Goal: Task Accomplishment & Management: Manage account settings

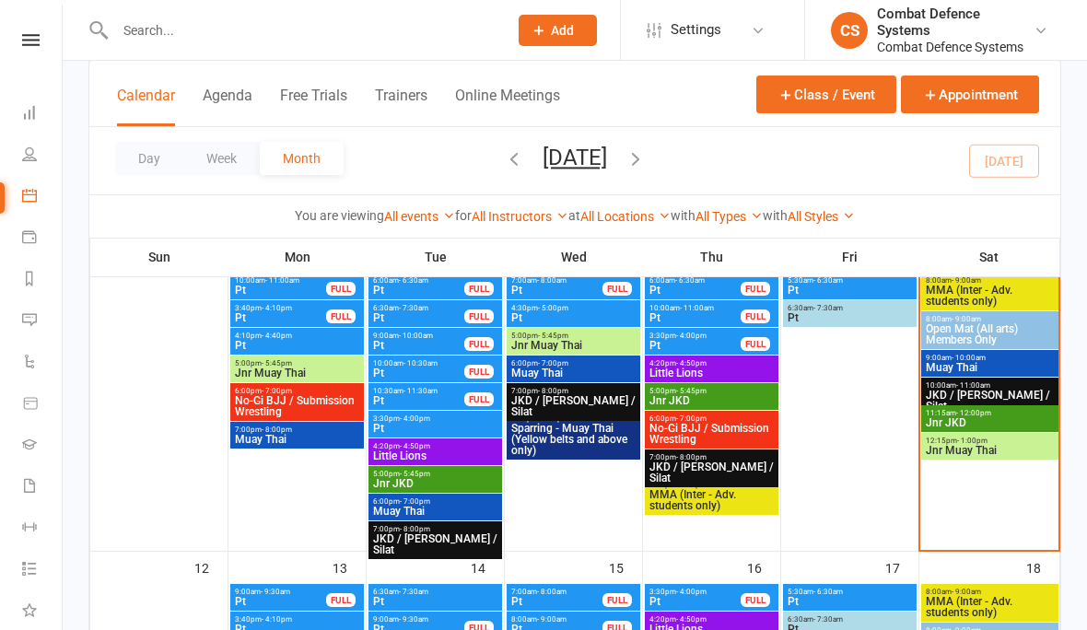
scroll to position [340, 0]
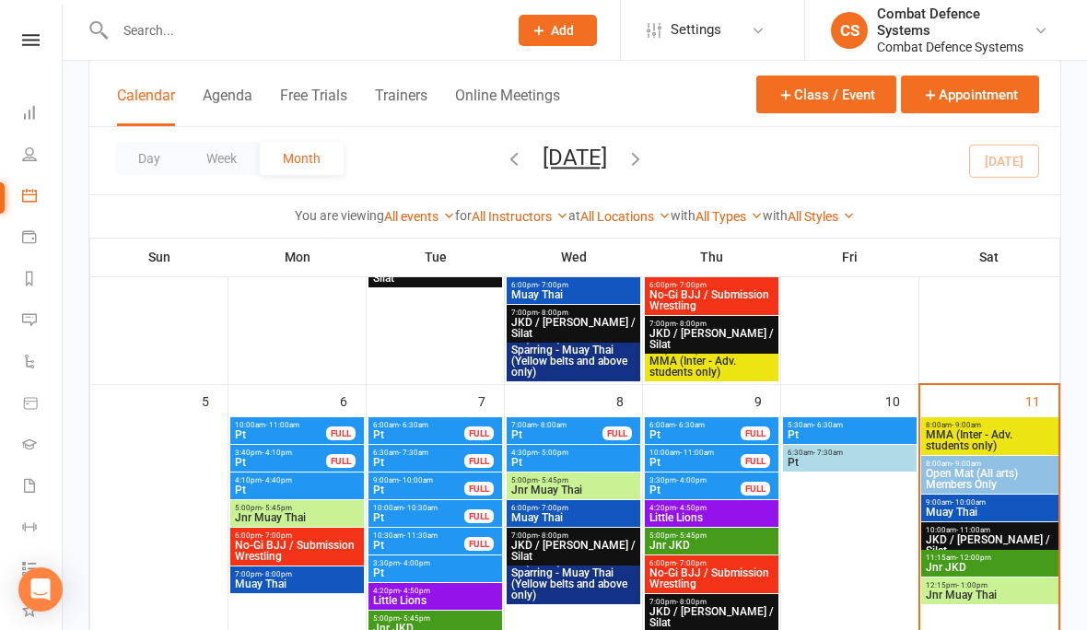
click at [958, 503] on span "- 10:00am" at bounding box center [969, 503] width 34 height 8
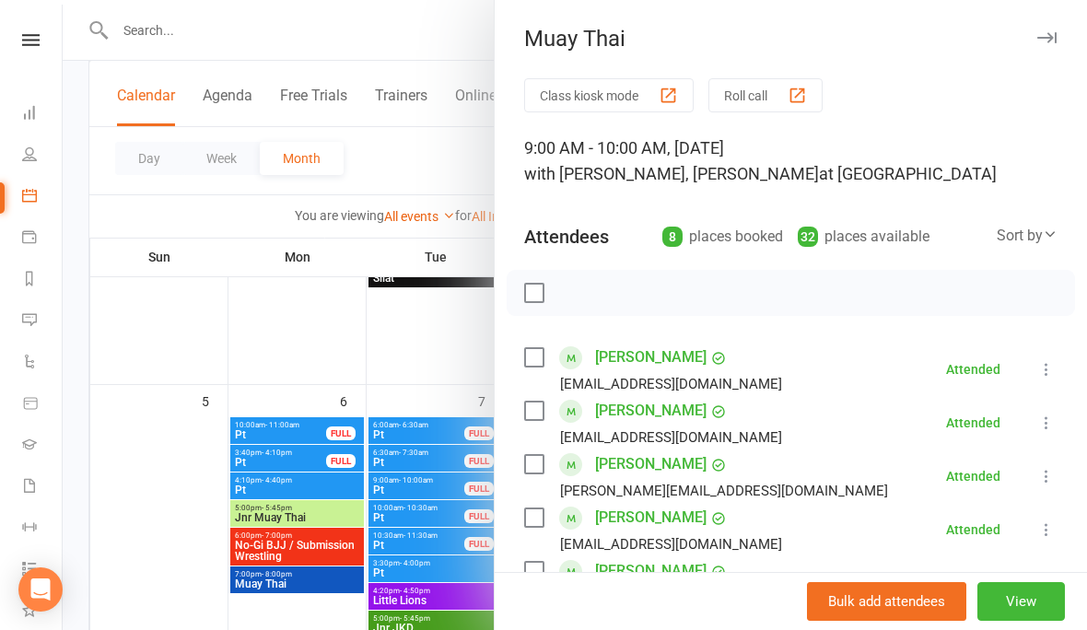
click at [677, 620] on link "[PERSON_NAME]" at bounding box center [651, 624] width 112 height 29
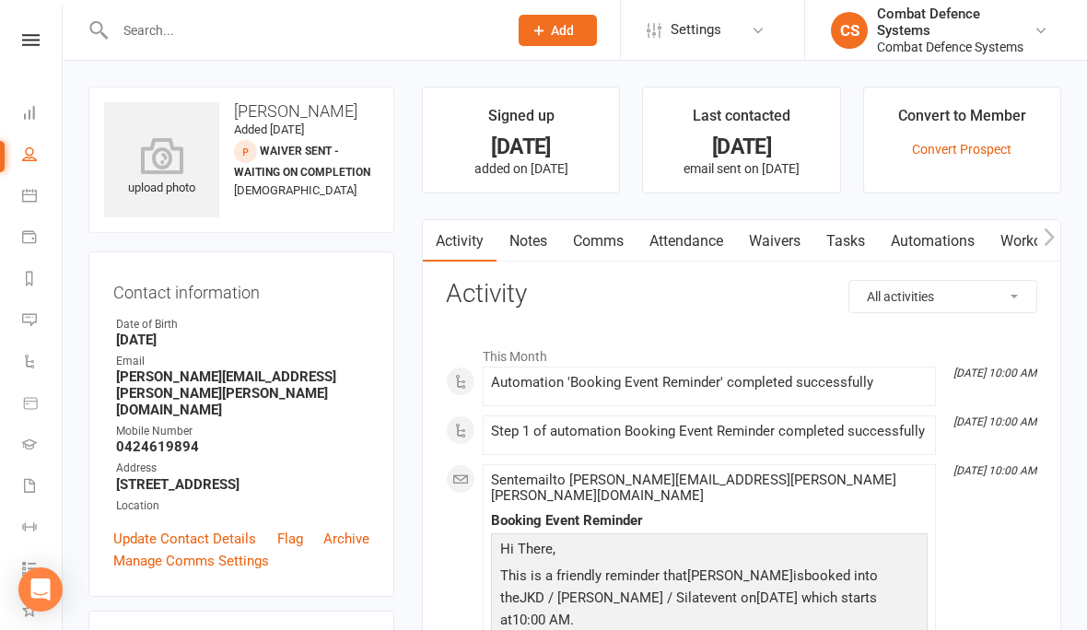
click at [781, 241] on link "Waivers" at bounding box center [774, 241] width 77 height 42
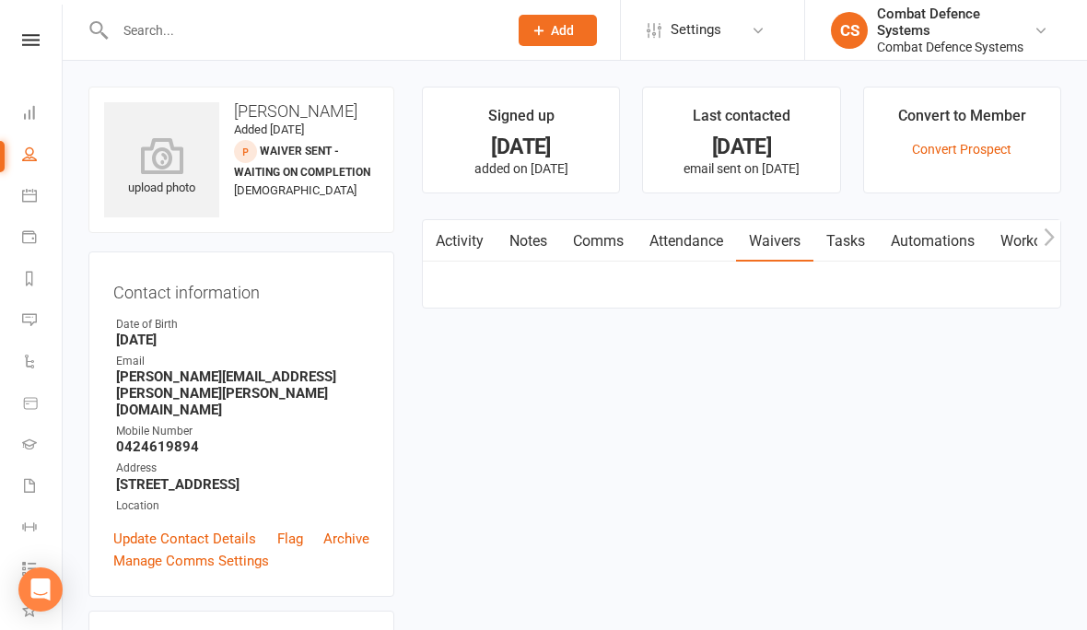
scroll to position [72, 0]
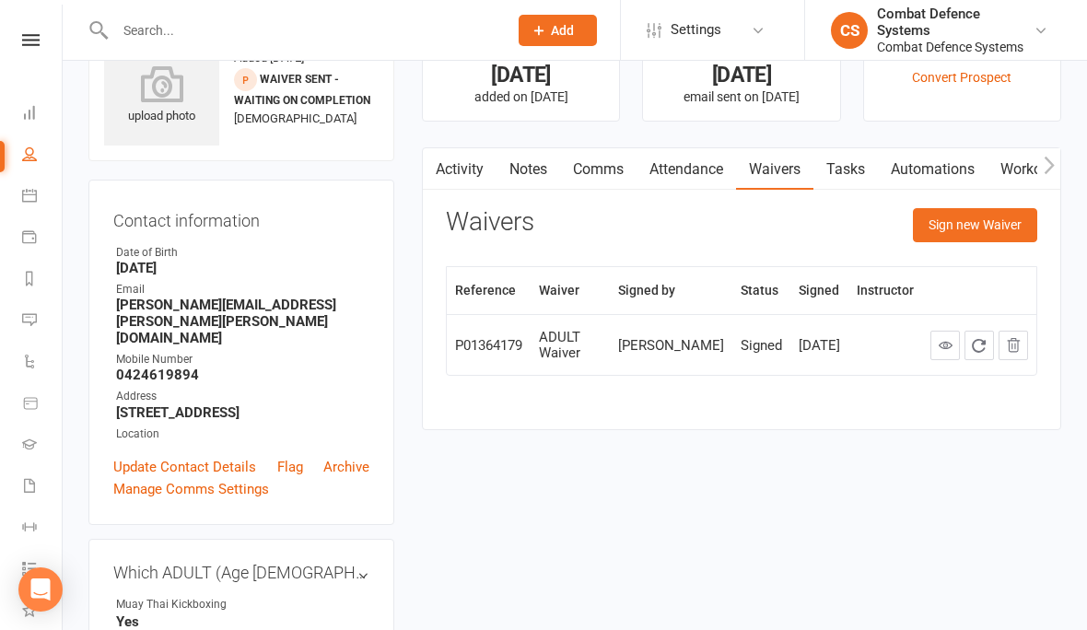
click at [977, 229] on button "Sign new Waiver" at bounding box center [975, 224] width 124 height 33
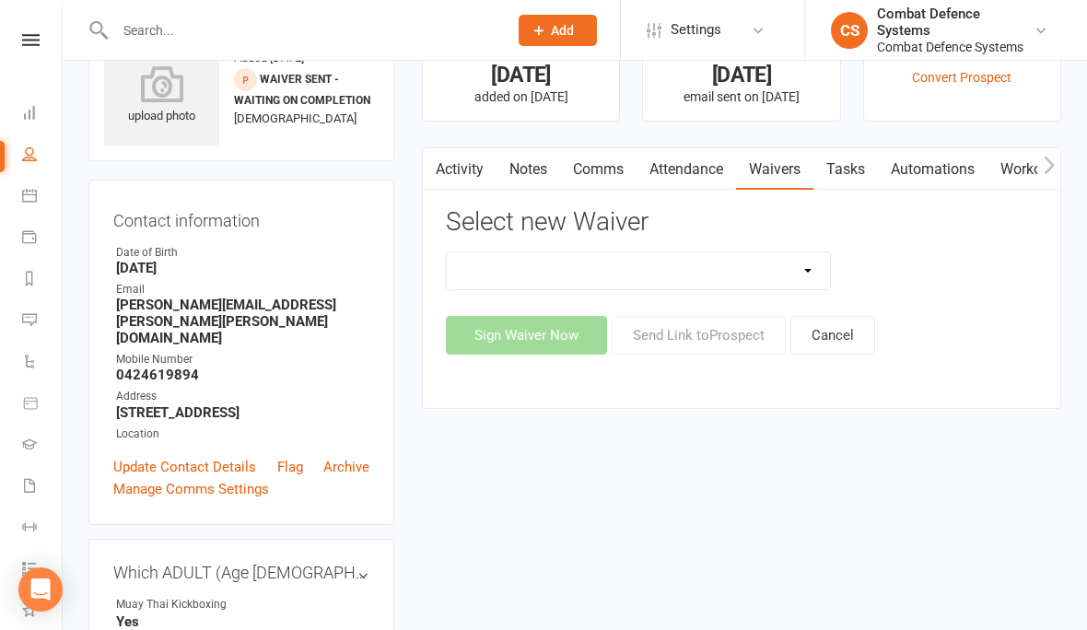
click at [784, 266] on select "10 Class Pass ALL ARTS - Application & Agreement 10 Class Pass PRIVATE LESSONS …" at bounding box center [638, 270] width 383 height 37
select select "5353"
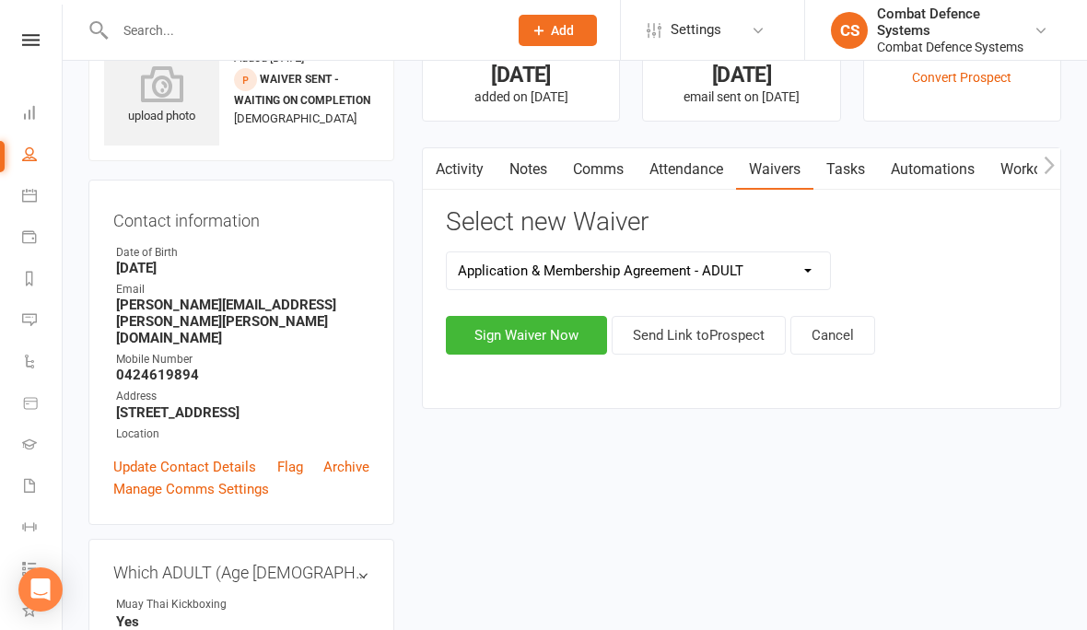
click at [556, 335] on button "Sign Waiver Now" at bounding box center [526, 335] width 161 height 39
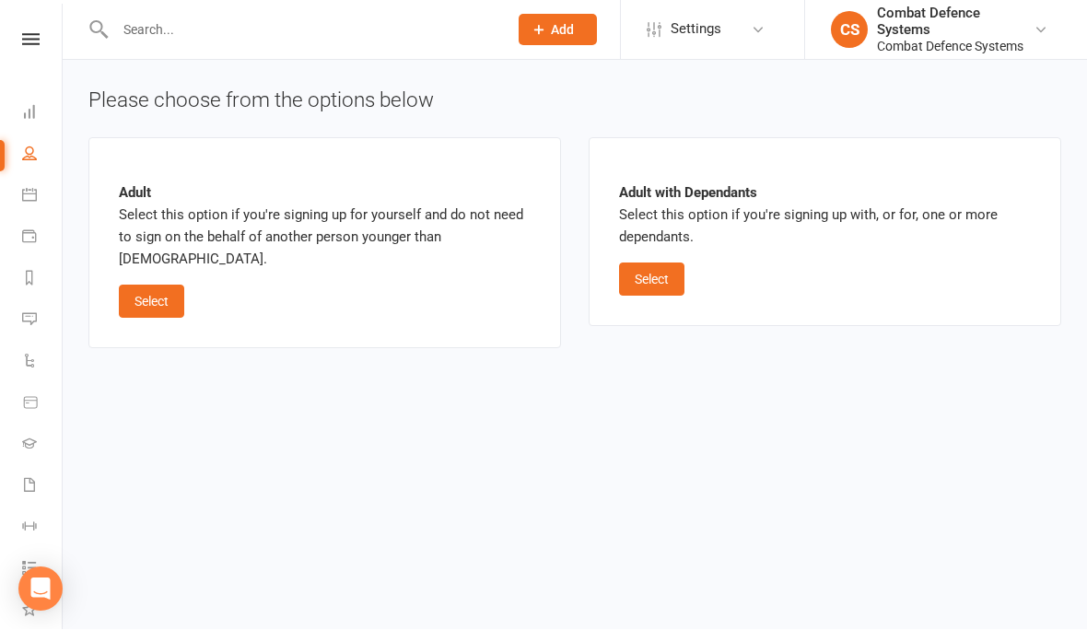
click at [158, 288] on button "Select" at bounding box center [151, 302] width 65 height 33
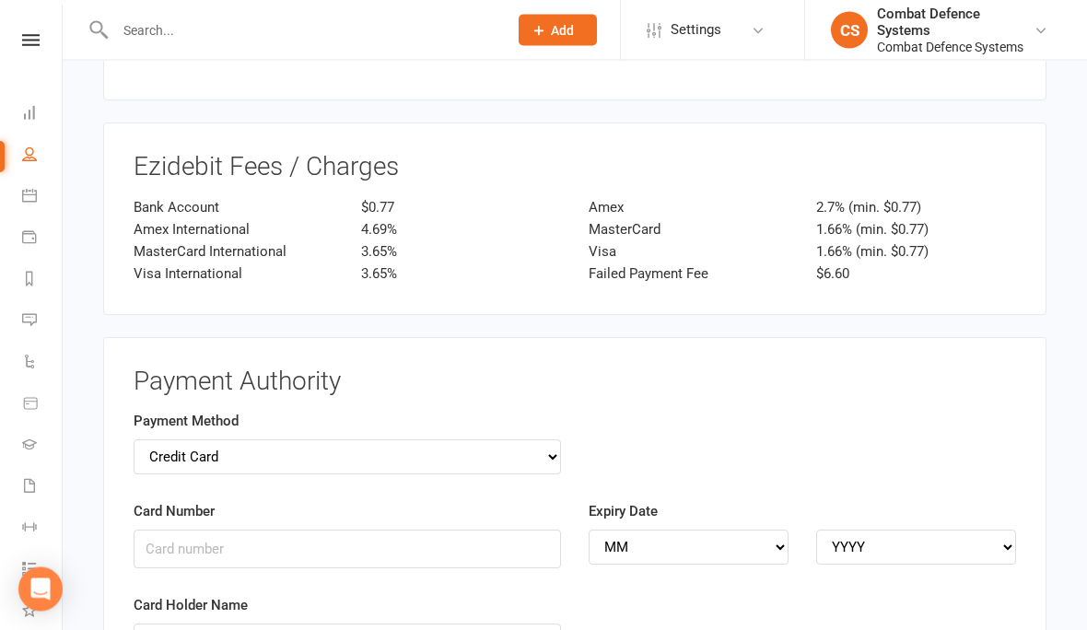
scroll to position [2035, 0]
click at [147, 425] on div "Payment Method Credit Card Bank Account" at bounding box center [348, 442] width 428 height 65
click at [143, 440] on select "Credit Card Bank Account" at bounding box center [348, 457] width 428 height 35
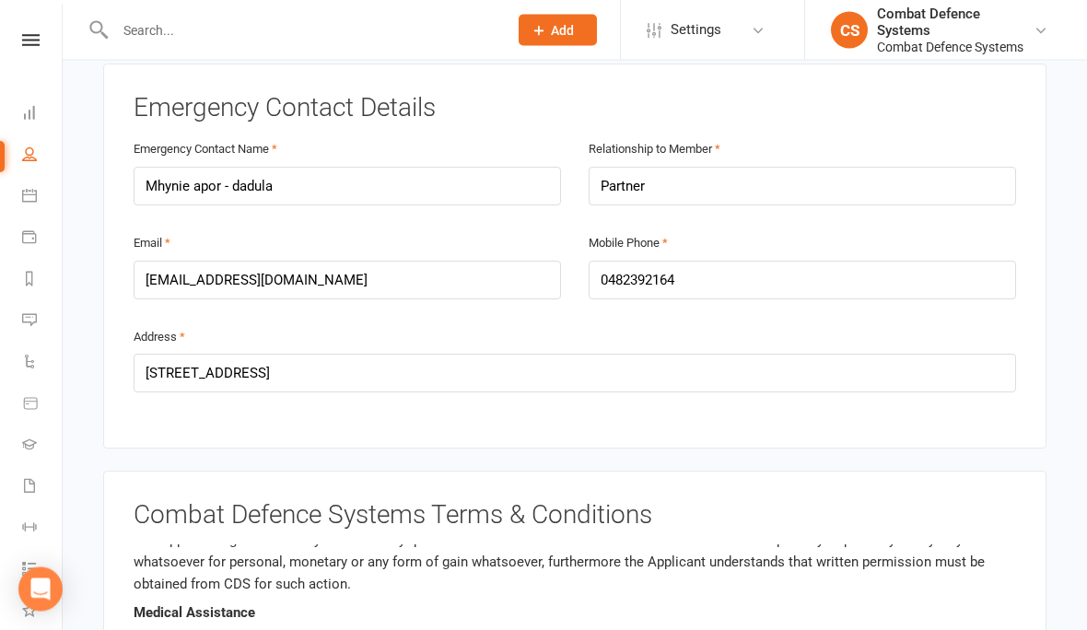
scroll to position [998, 0]
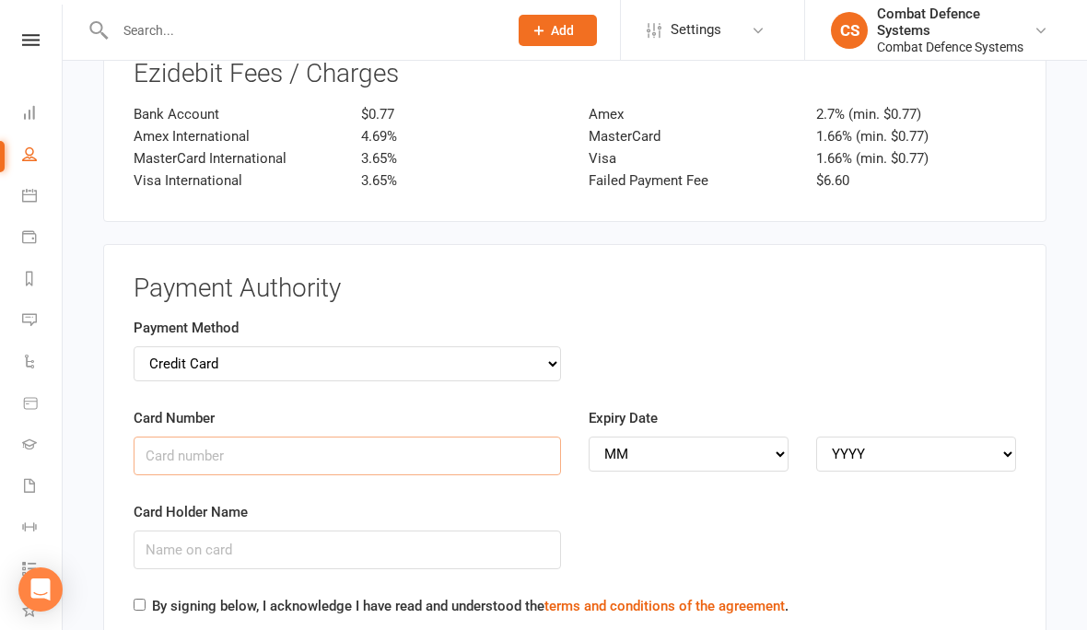
click at [322, 437] on input "Card Number" at bounding box center [348, 456] width 428 height 39
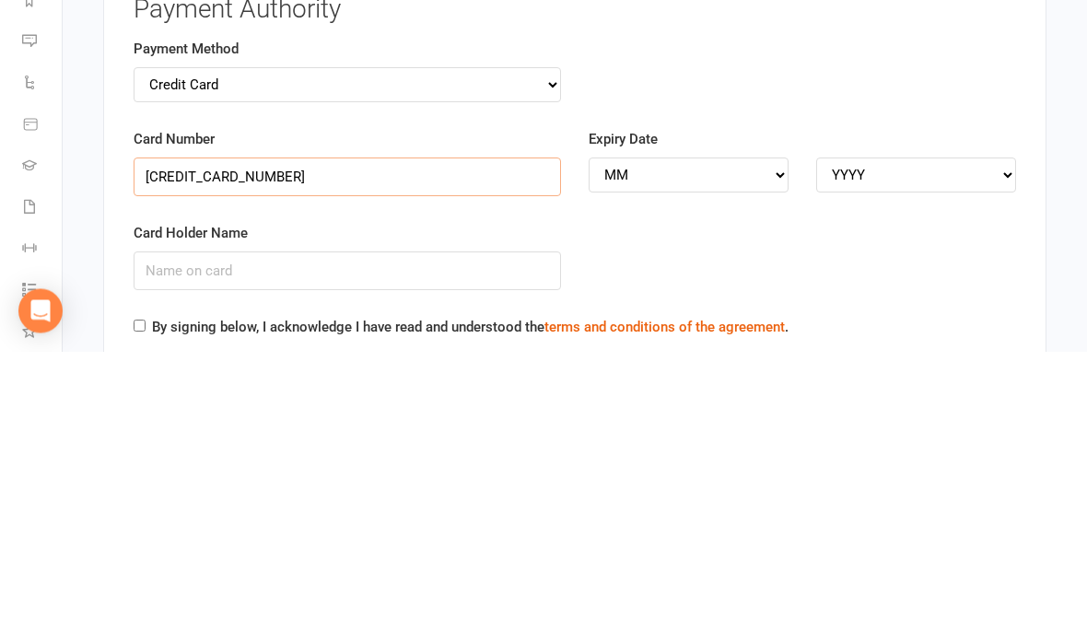
type input "[CREDIT_CARD_NUMBER]"
click at [743, 407] on div "Expiry Date MM 01 02 03 04 05 06 07 08 09 10 11 12 YYYY 2025 2026 2027 2028 202…" at bounding box center [803, 439] width 428 height 65
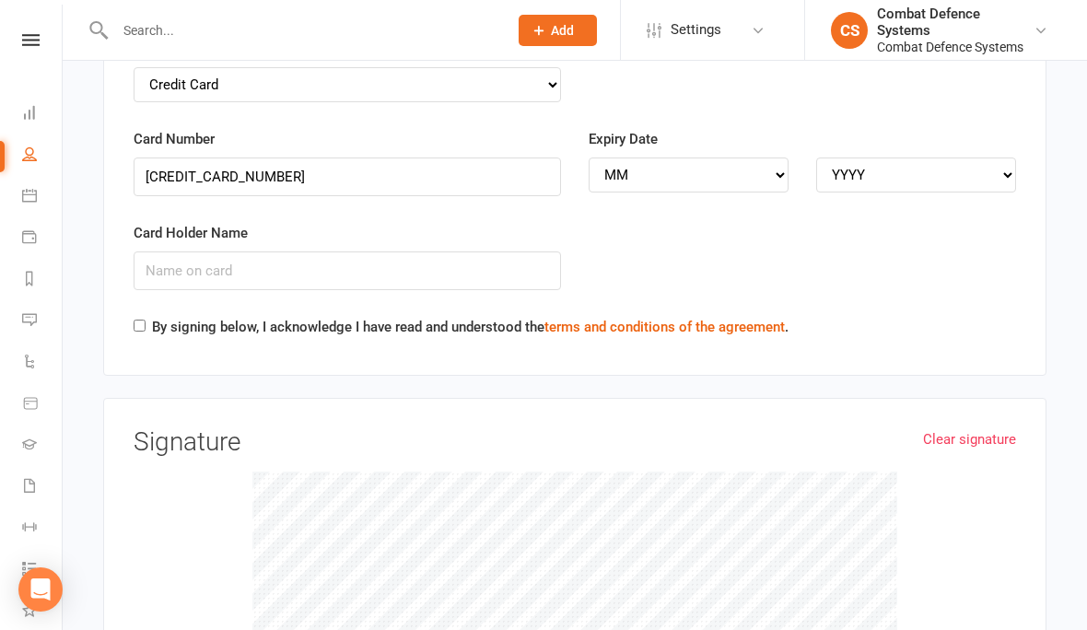
click at [728, 158] on select "MM 01 02 03 04 05 06 07 08 09 10 11 12" at bounding box center [689, 175] width 200 height 35
select select "04"
click at [945, 158] on select "YYYY 2025 2026 2027 2028 2029 2030 2031 2032 2033 2034" at bounding box center [916, 175] width 200 height 35
select select "2027"
click at [186, 252] on input "Card Holder Name" at bounding box center [348, 271] width 428 height 39
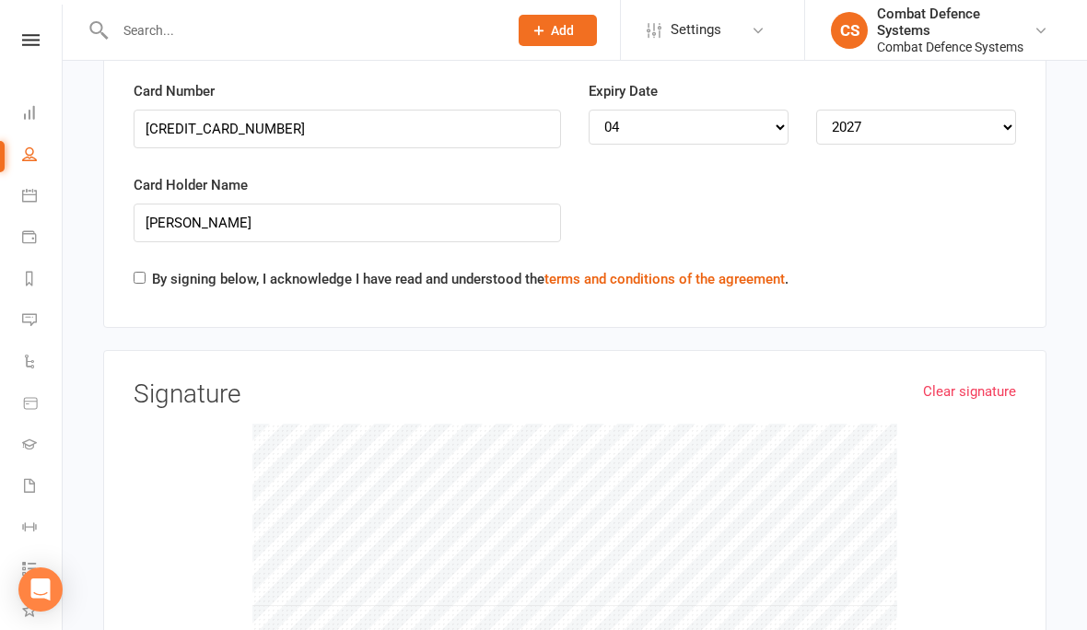
scroll to position [2468, 0]
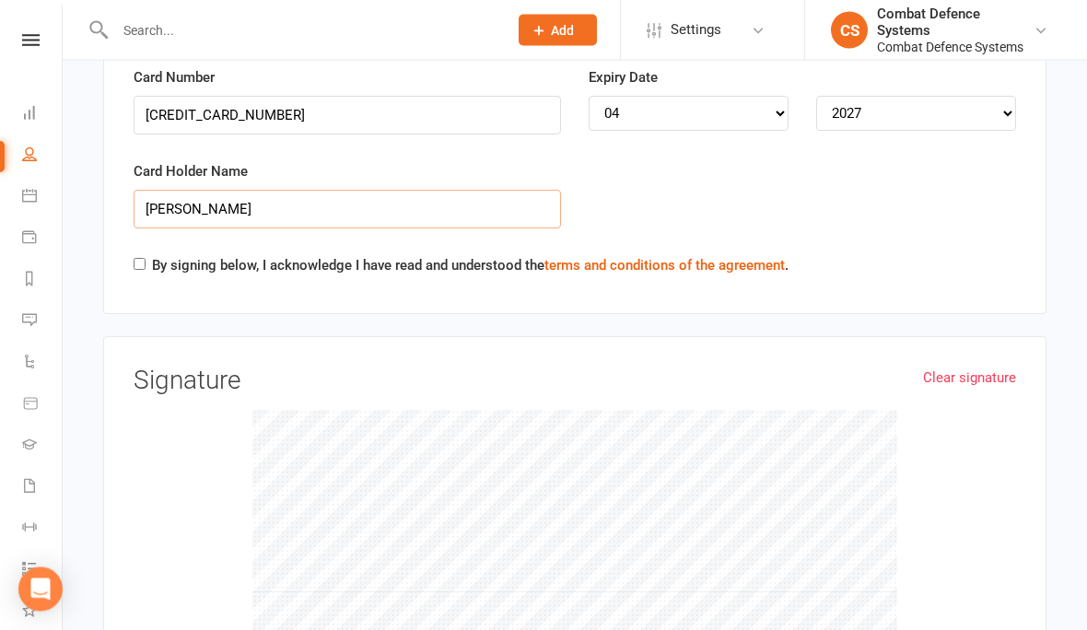
click at [250, 191] on input "[PERSON_NAME]" at bounding box center [348, 210] width 428 height 39
type input "[PERSON_NAME]"
click at [156, 255] on label "By signing below, I acknowledge I have read and understood the terms and condit…" at bounding box center [470, 266] width 637 height 22
click at [146, 259] on input "By signing below, I acknowledge I have read and understood the terms and condit…" at bounding box center [140, 265] width 12 height 12
checkbox input "true"
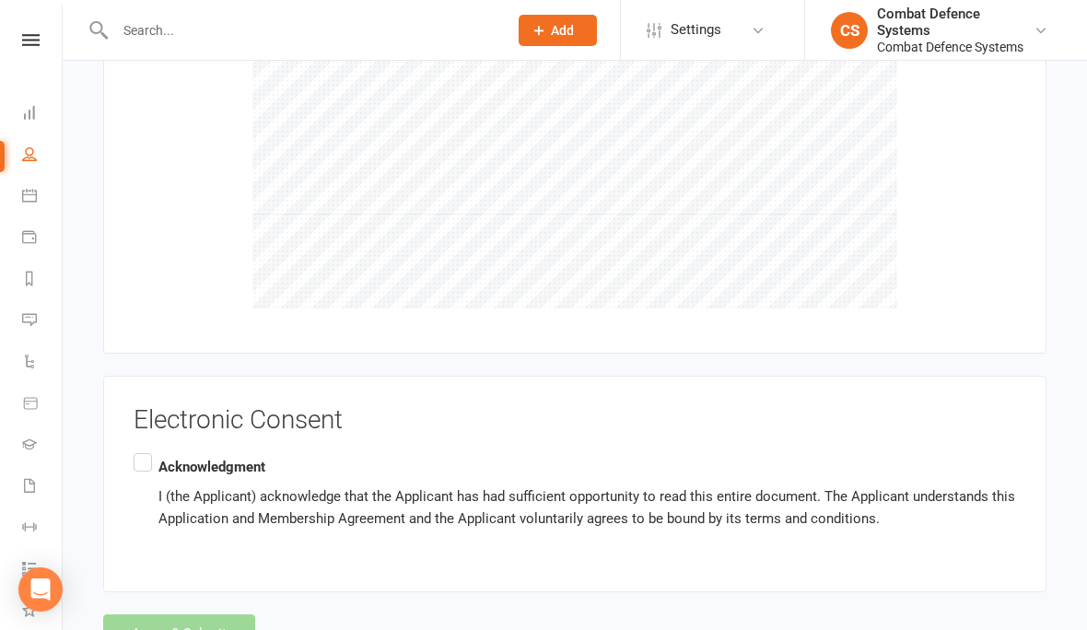
scroll to position [2846, 0]
click at [151, 450] on label "Acknowledgment I (the Applicant) acknowledge that the Applicant has had suffici…" at bounding box center [575, 494] width 883 height 88
click at [146, 450] on input "Acknowledgment I (the Applicant) acknowledge that the Applicant has had suffici…" at bounding box center [140, 450] width 12 height 0
click at [163, 615] on button "Agree & Submit" at bounding box center [179, 634] width 152 height 39
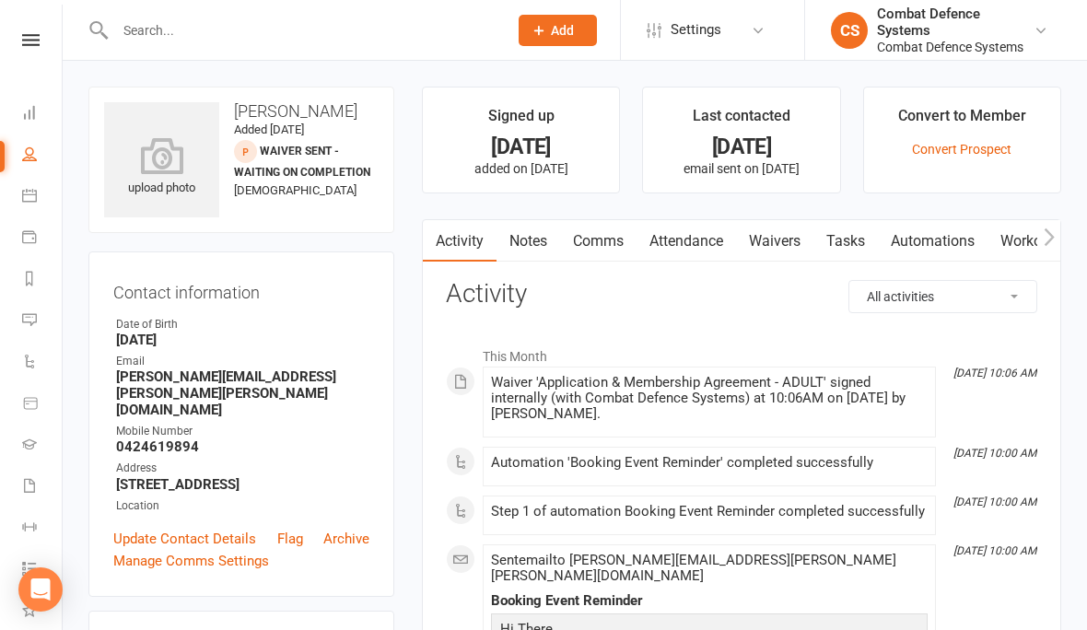
click at [37, 38] on icon at bounding box center [31, 40] width 18 height 12
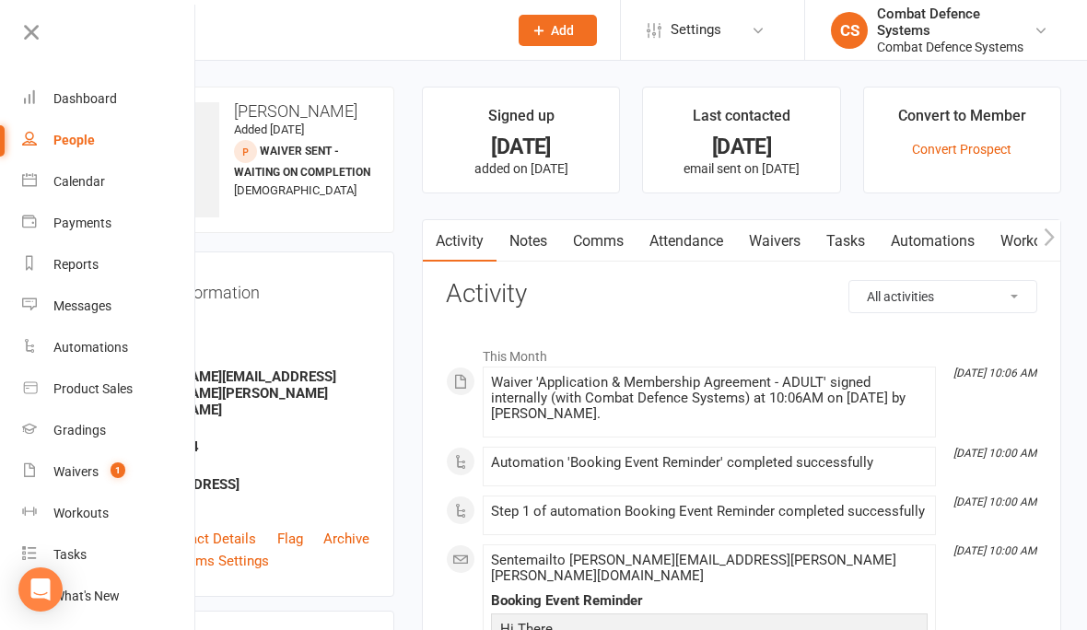
click at [110, 468] on count-badge "1" at bounding box center [113, 471] width 24 height 15
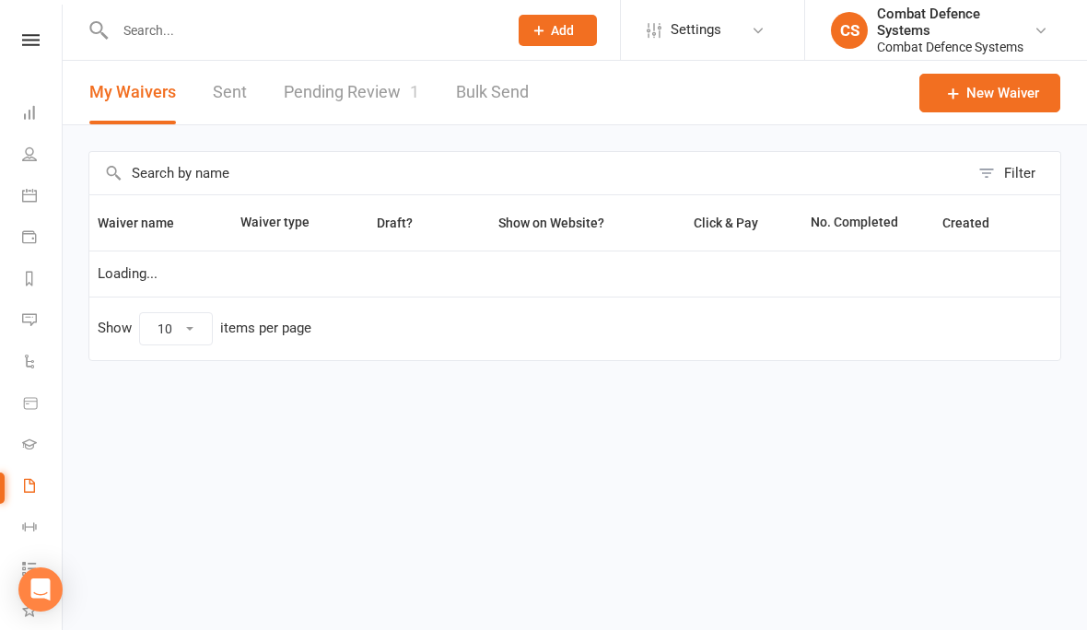
select select "50"
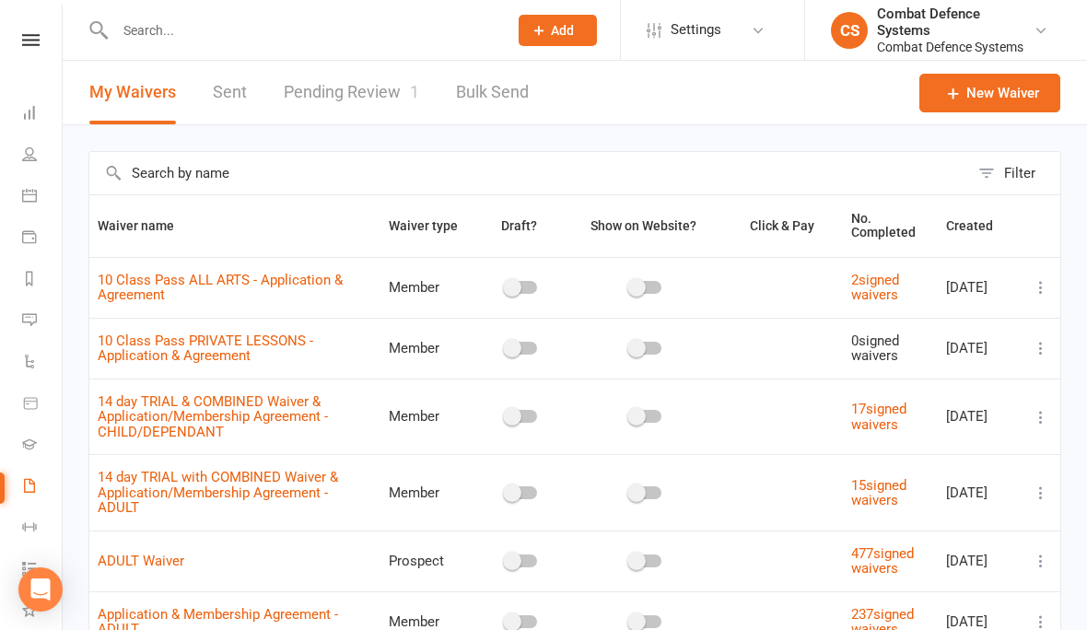
click at [346, 100] on link "Pending Review 1" at bounding box center [351, 93] width 135 height 64
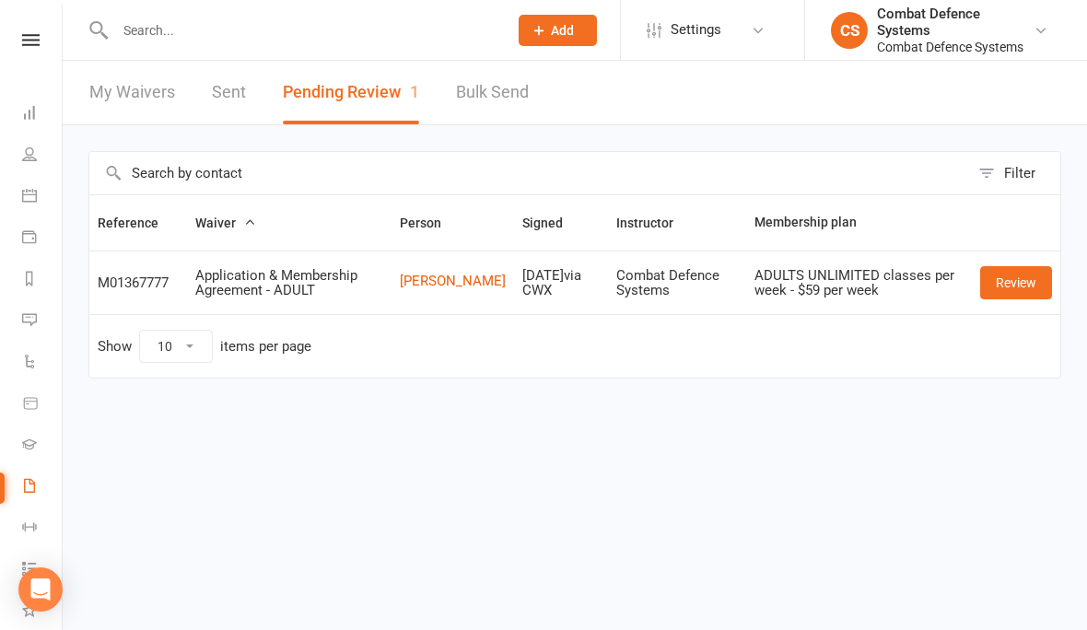
click at [997, 288] on link "Review" at bounding box center [1016, 282] width 72 height 33
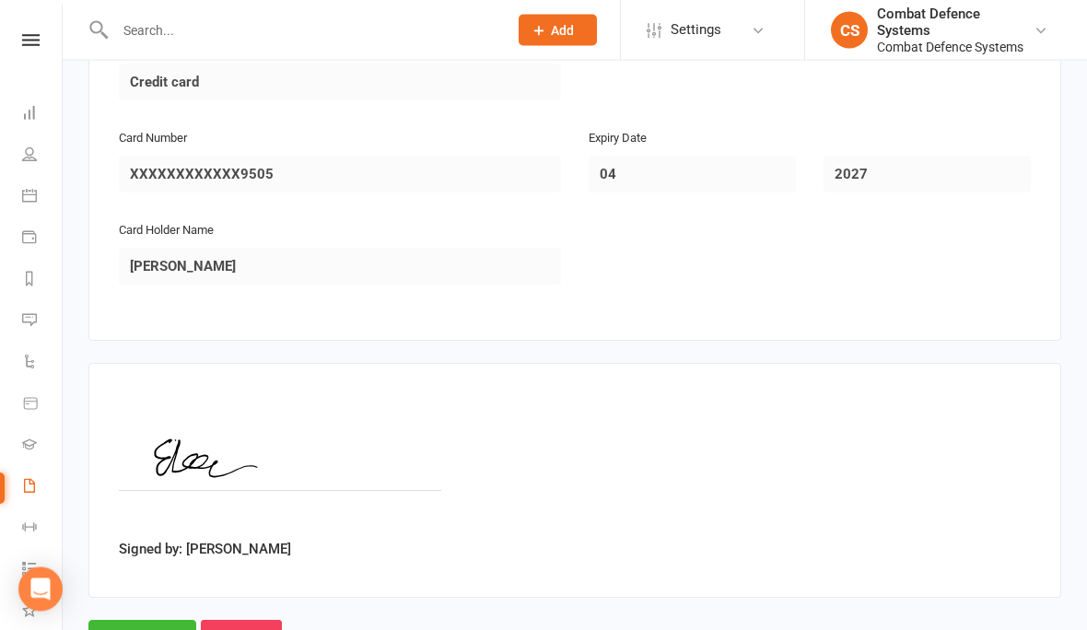
scroll to position [1709, 0]
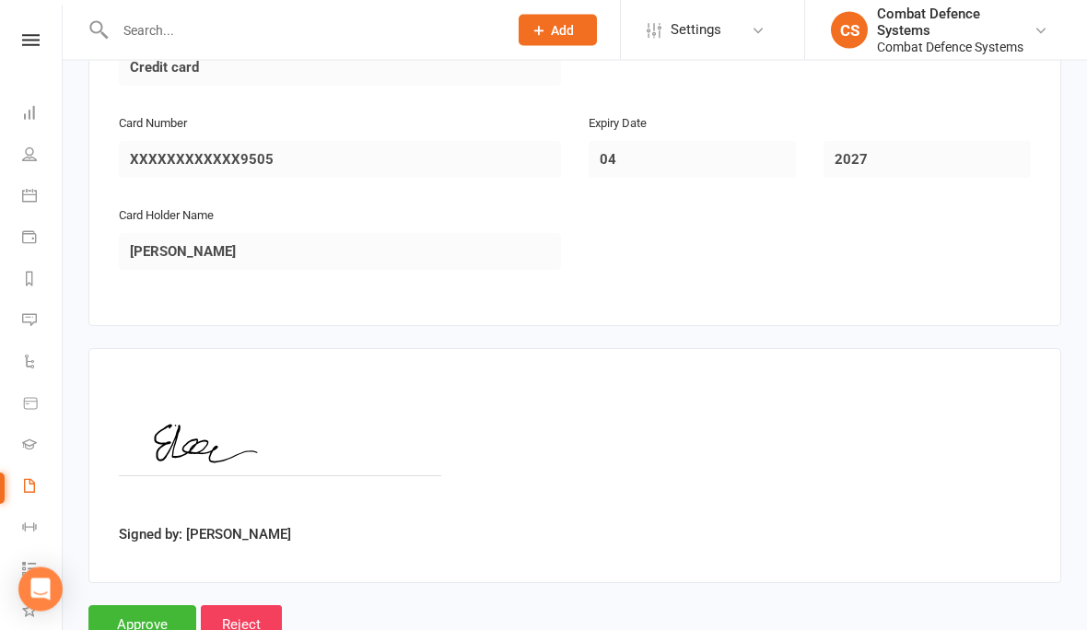
click at [149, 607] on input "Approve" at bounding box center [142, 625] width 108 height 39
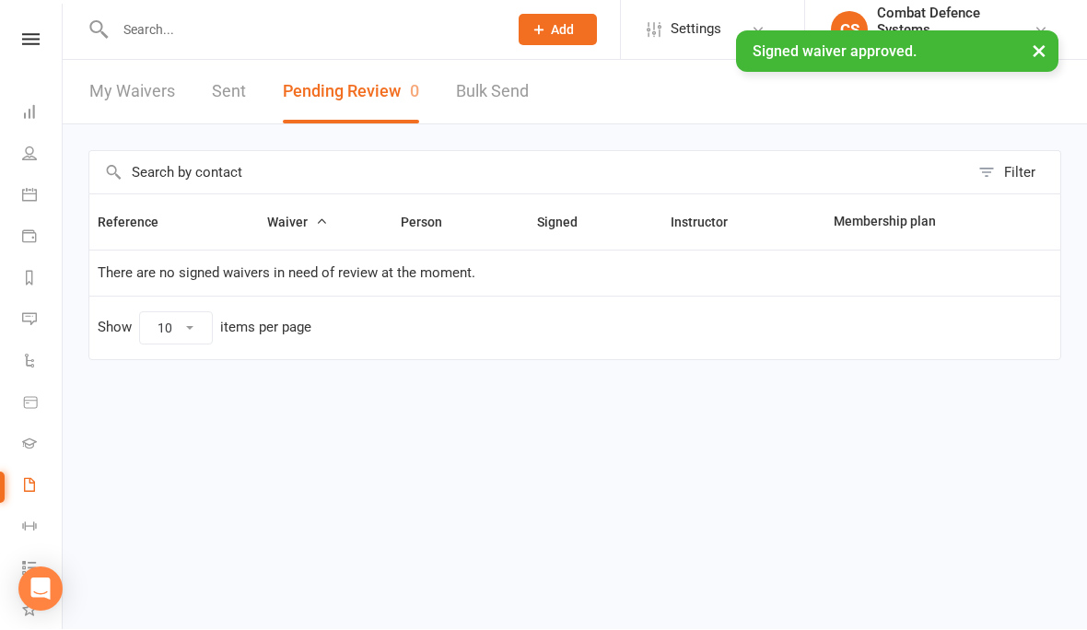
click at [1035, 57] on button "×" at bounding box center [1039, 51] width 33 height 40
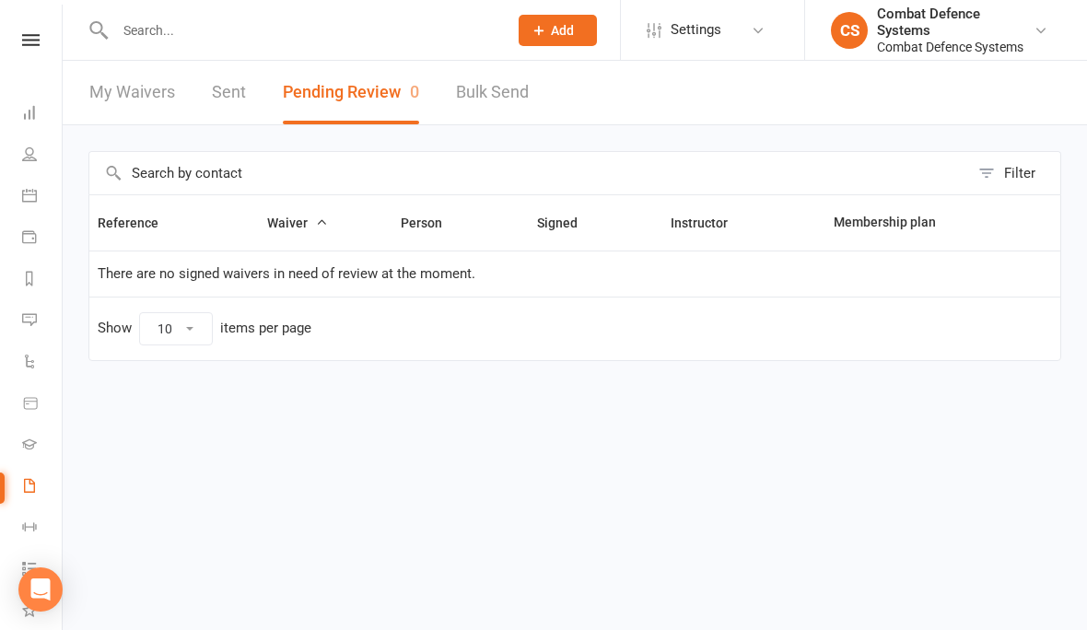
click at [28, 44] on icon at bounding box center [31, 40] width 18 height 12
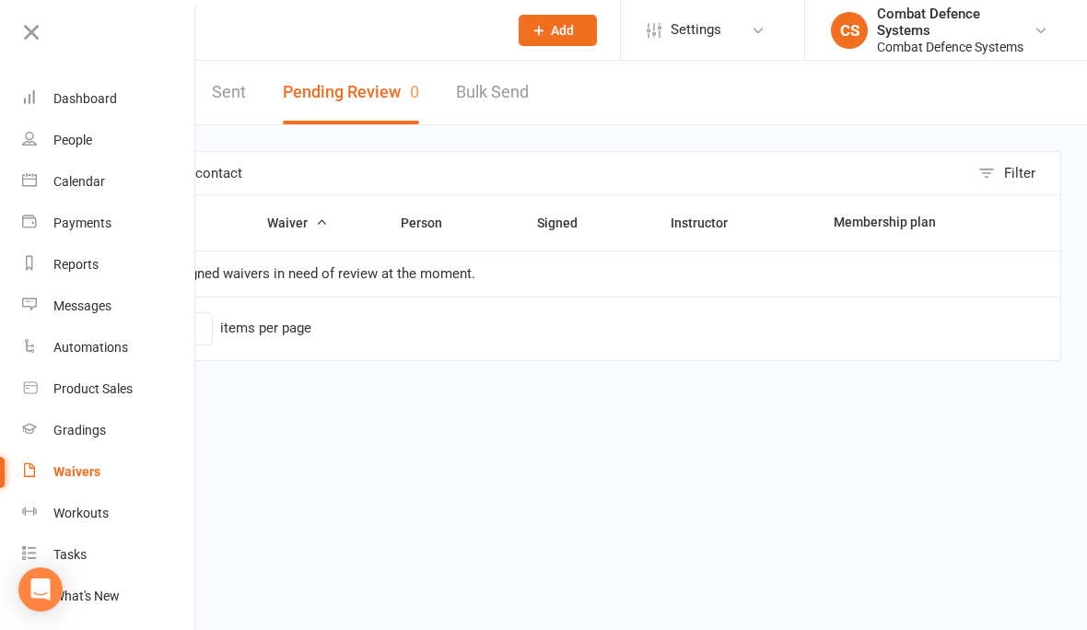
click at [77, 107] on link "Dashboard" at bounding box center [109, 98] width 174 height 41
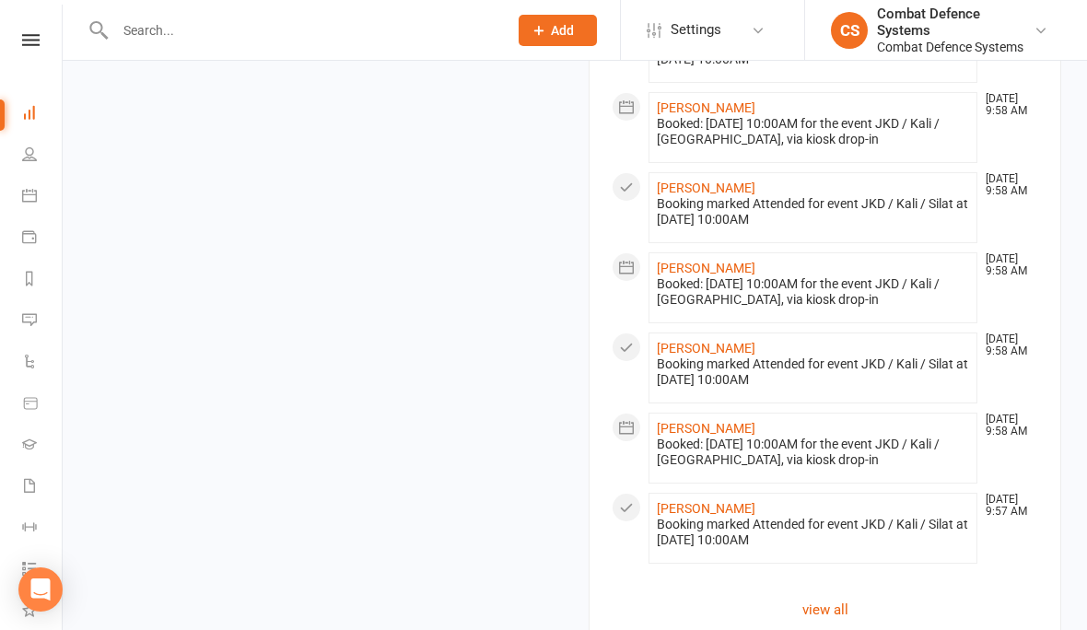
scroll to position [1907, 0]
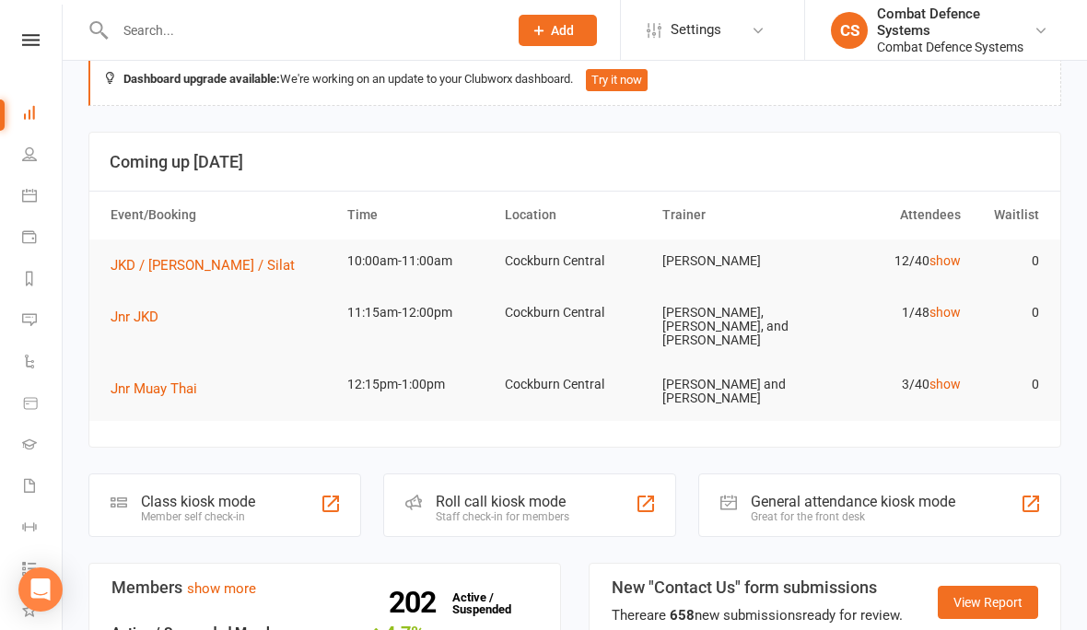
scroll to position [0, 0]
